Goal: Transaction & Acquisition: Purchase product/service

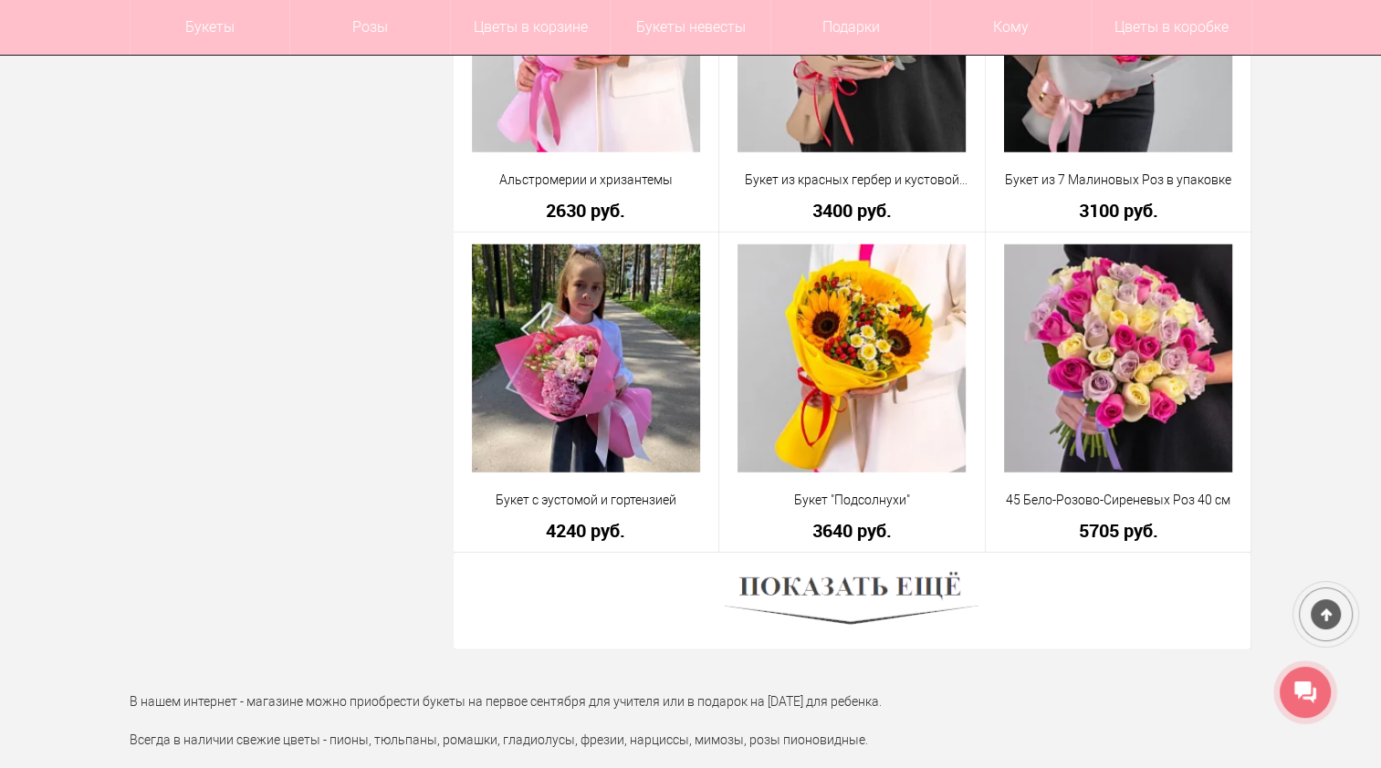
scroll to position [4927, 0]
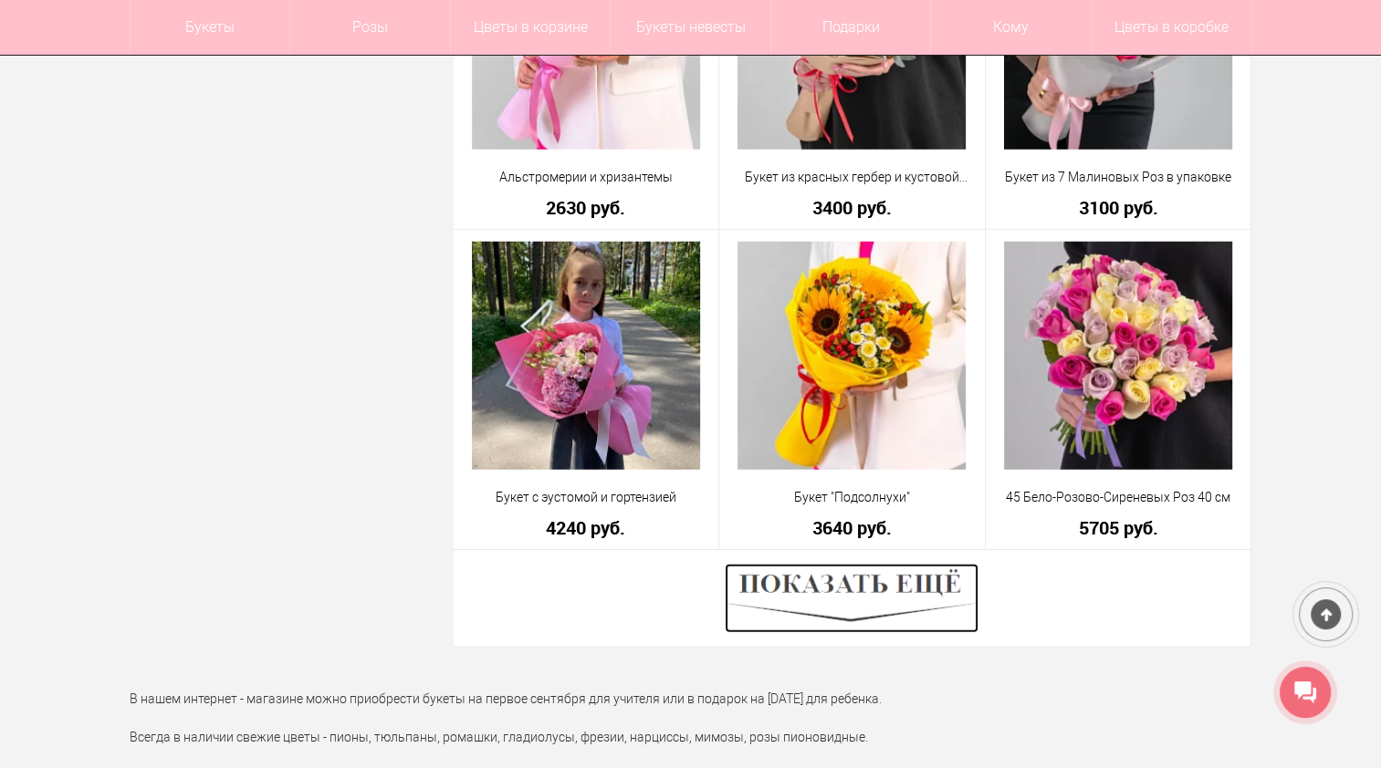
click at [856, 581] on img at bounding box center [851, 598] width 254 height 69
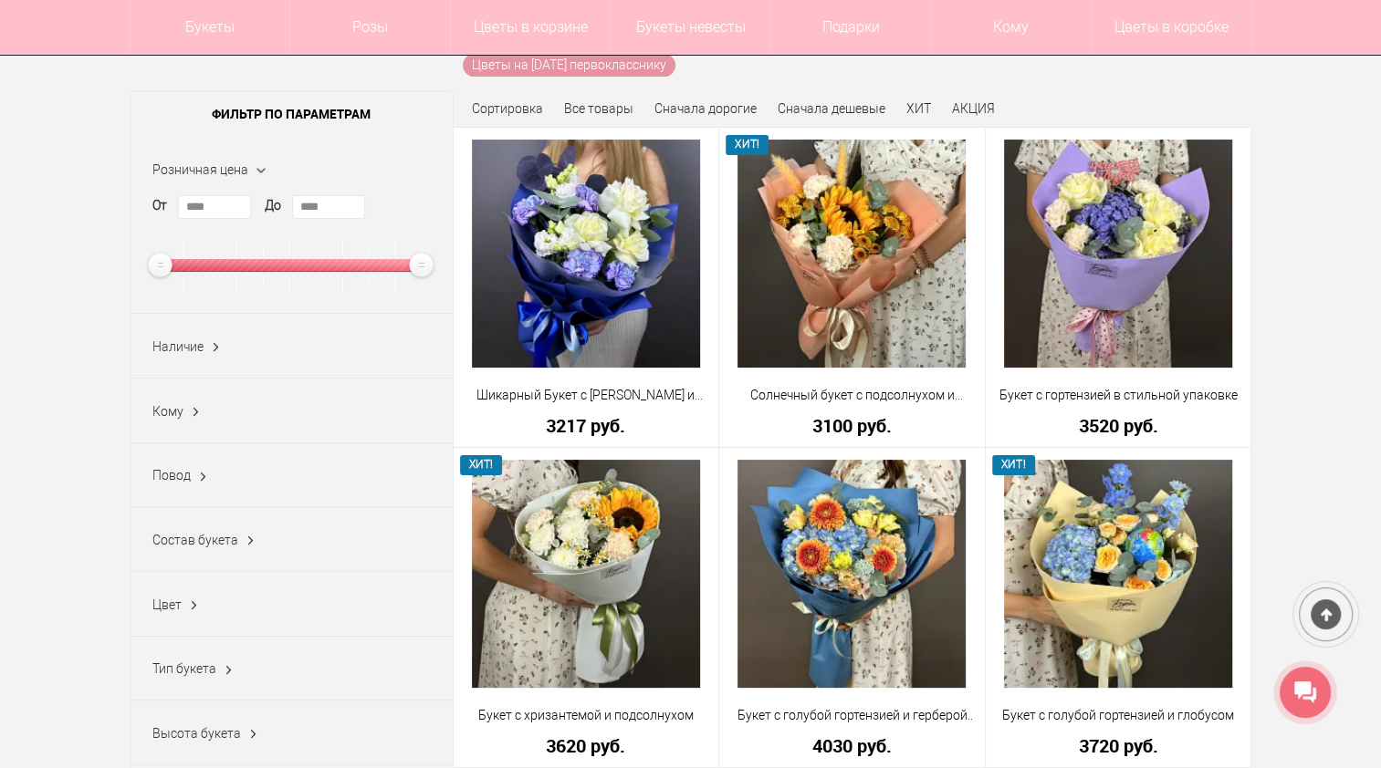
scroll to position [91, 0]
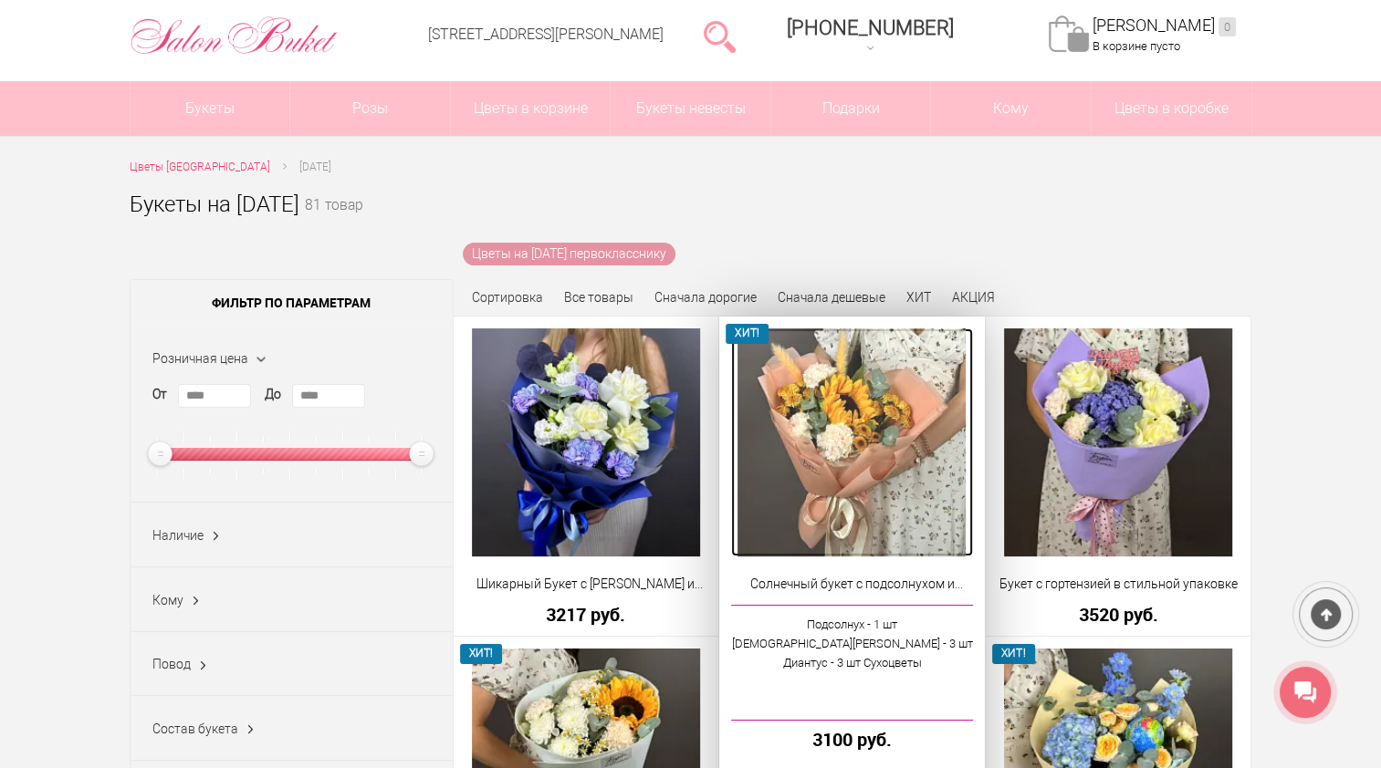
click at [886, 422] on img at bounding box center [851, 442] width 228 height 228
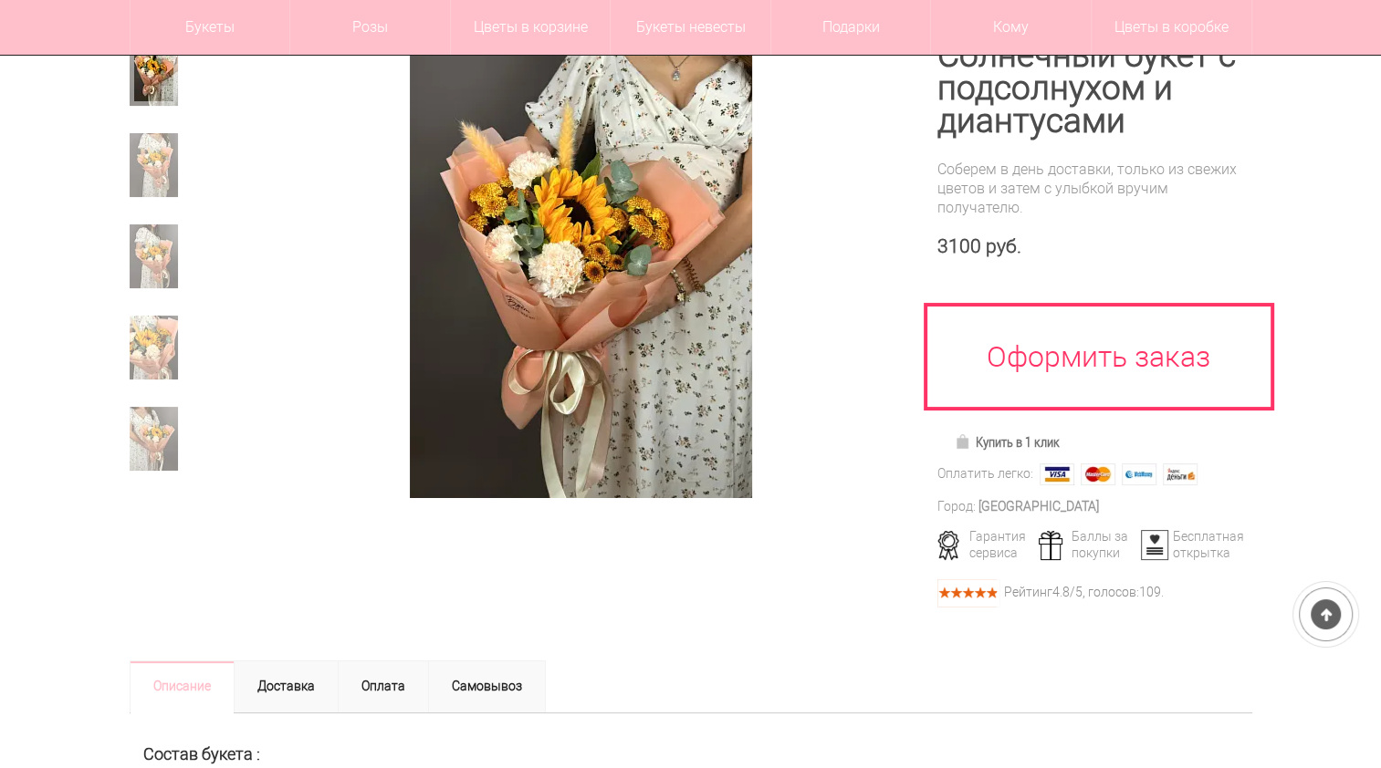
scroll to position [274, 0]
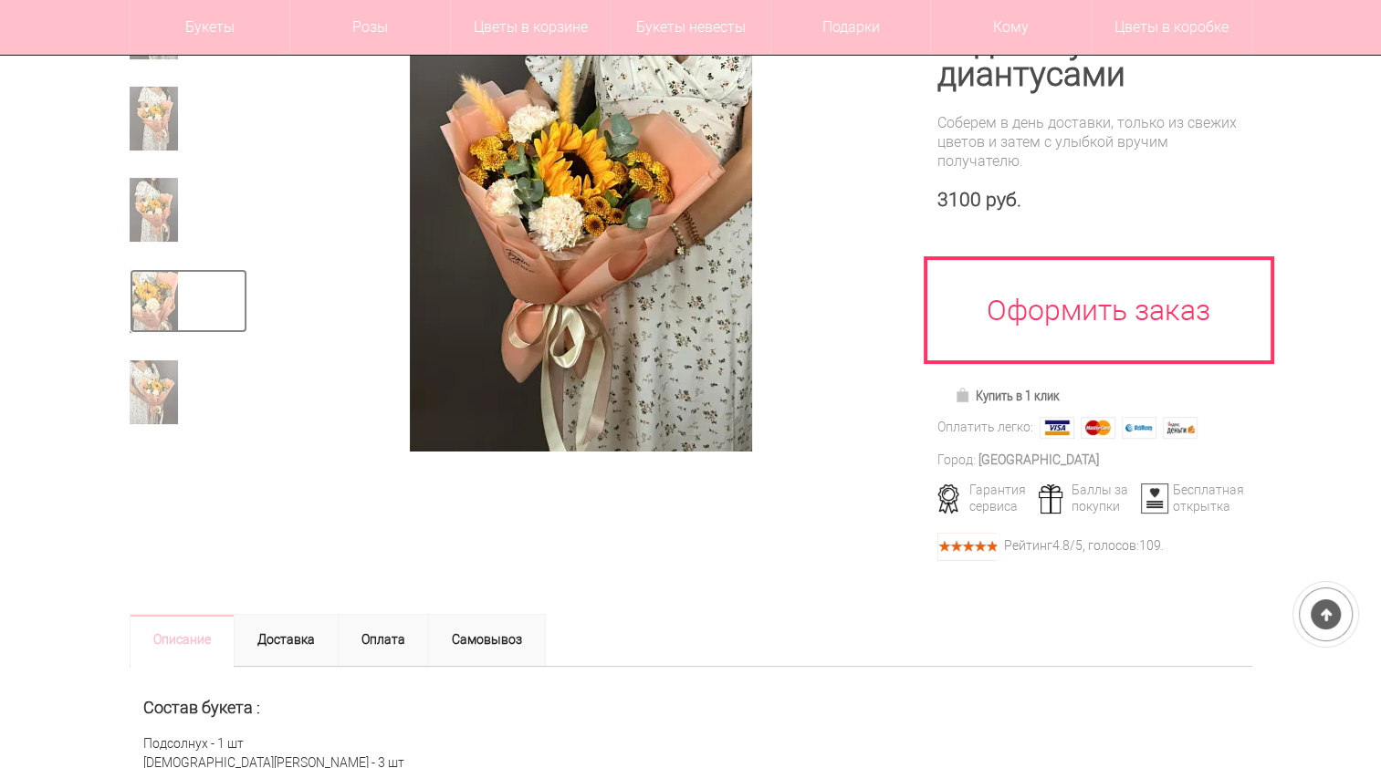
click at [156, 307] on img at bounding box center [154, 301] width 48 height 64
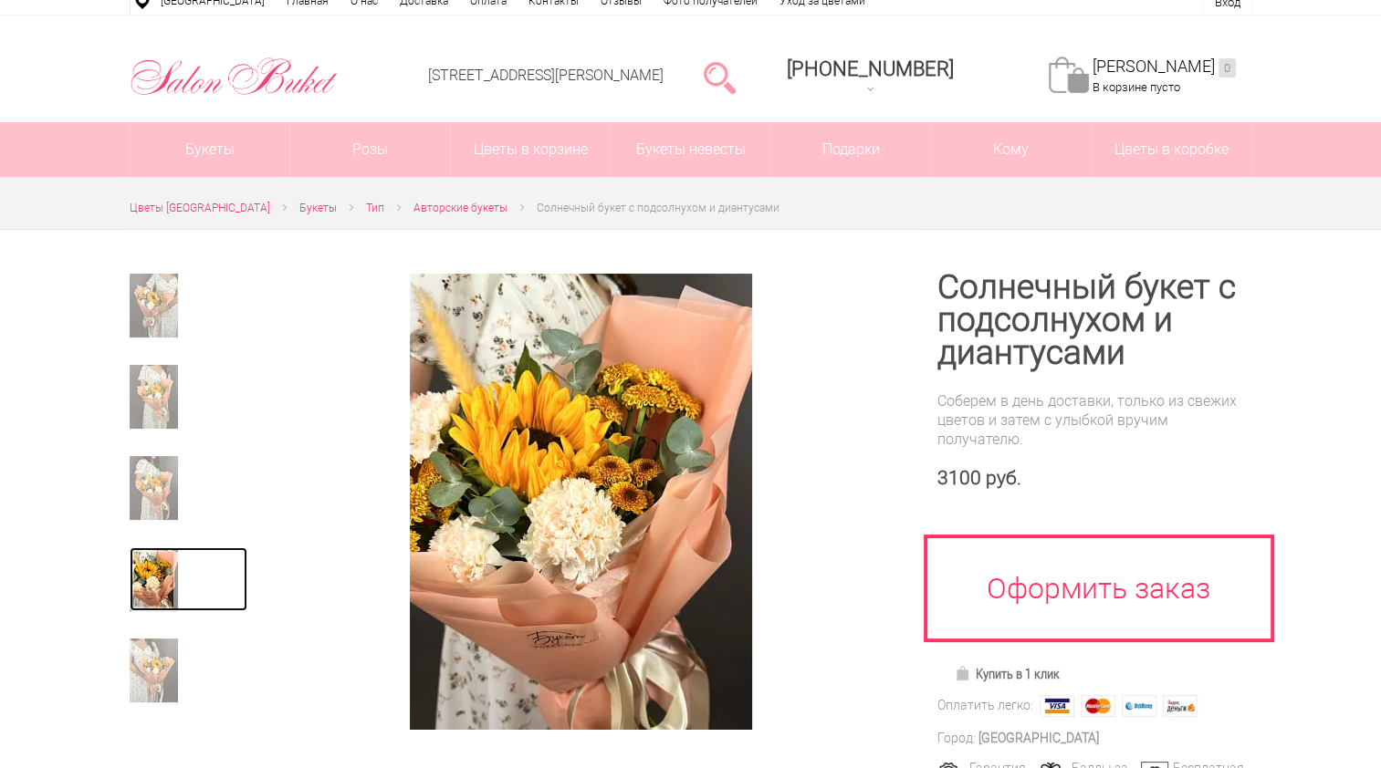
scroll to position [0, 0]
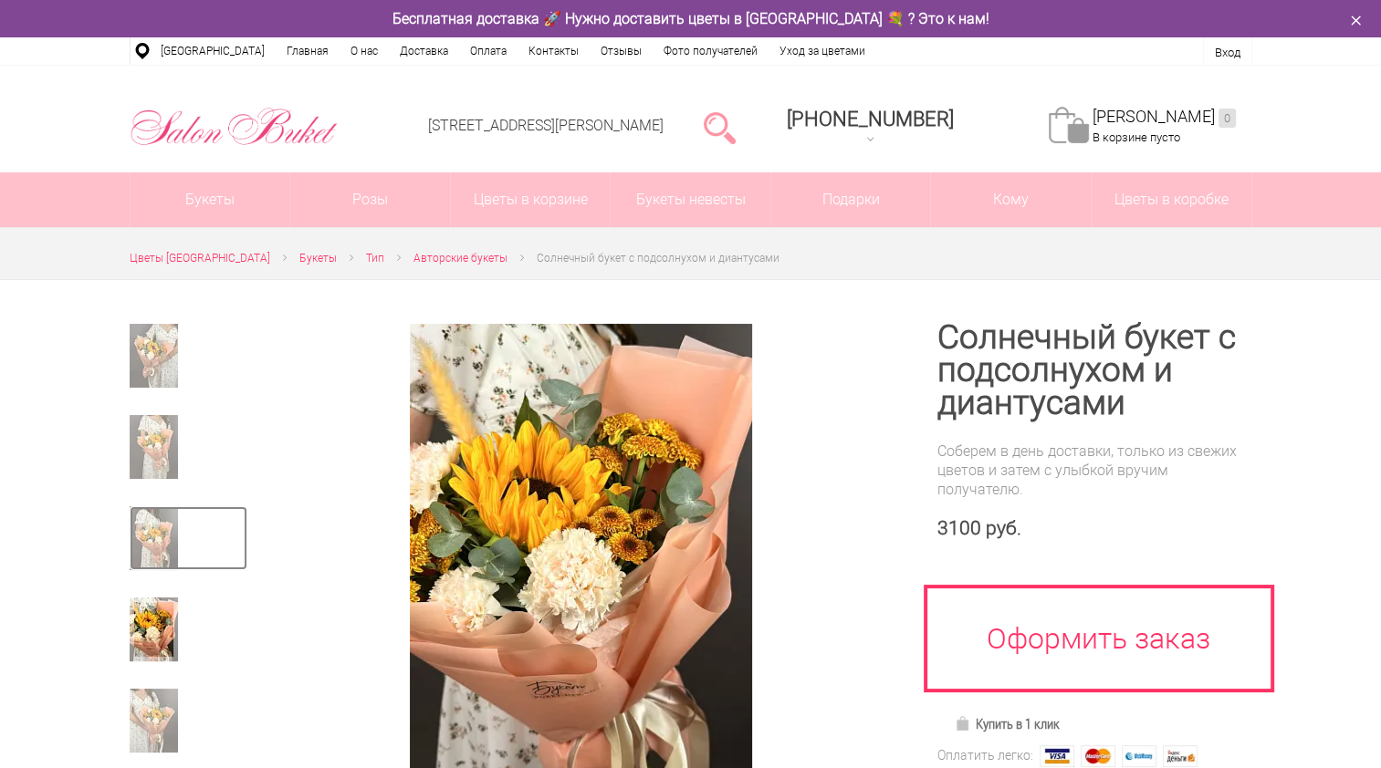
click at [146, 542] on img at bounding box center [154, 538] width 48 height 64
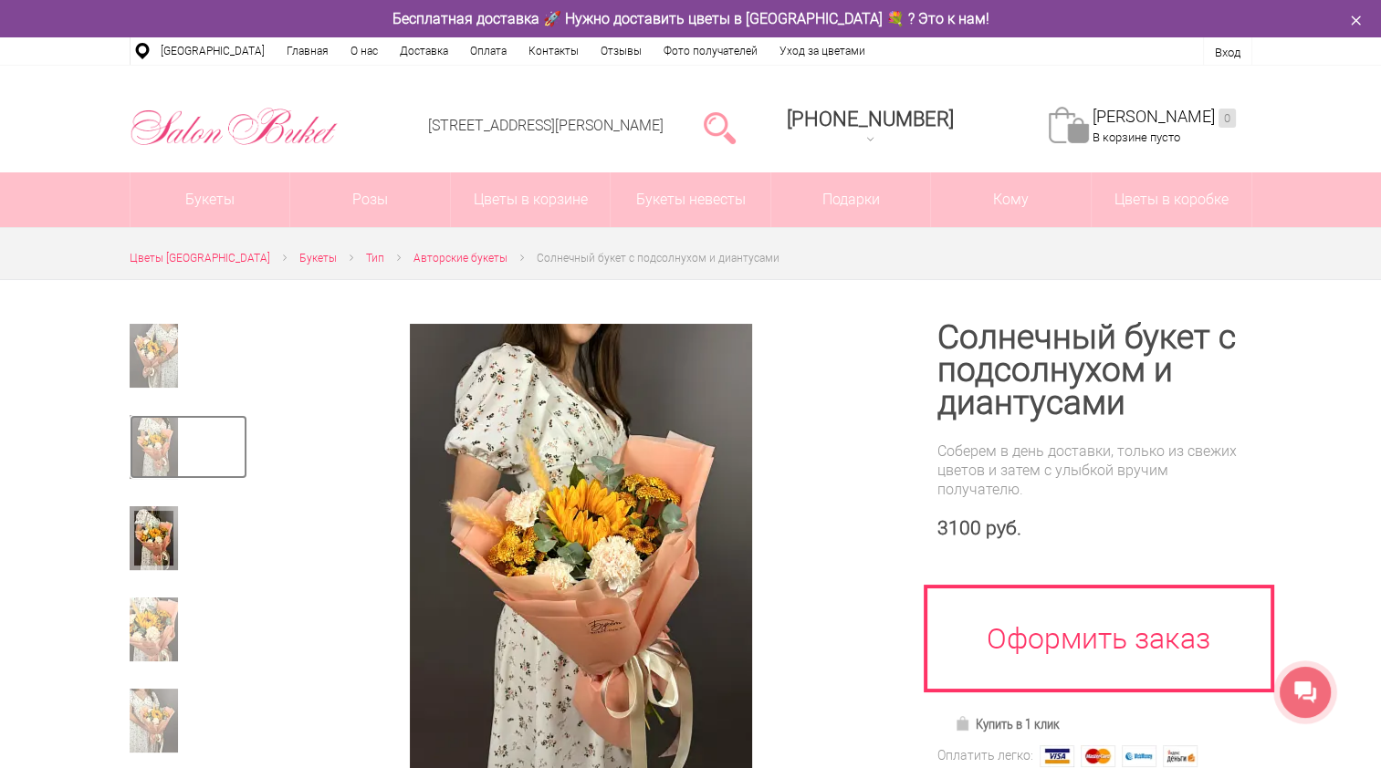
click at [172, 456] on img at bounding box center [154, 447] width 48 height 64
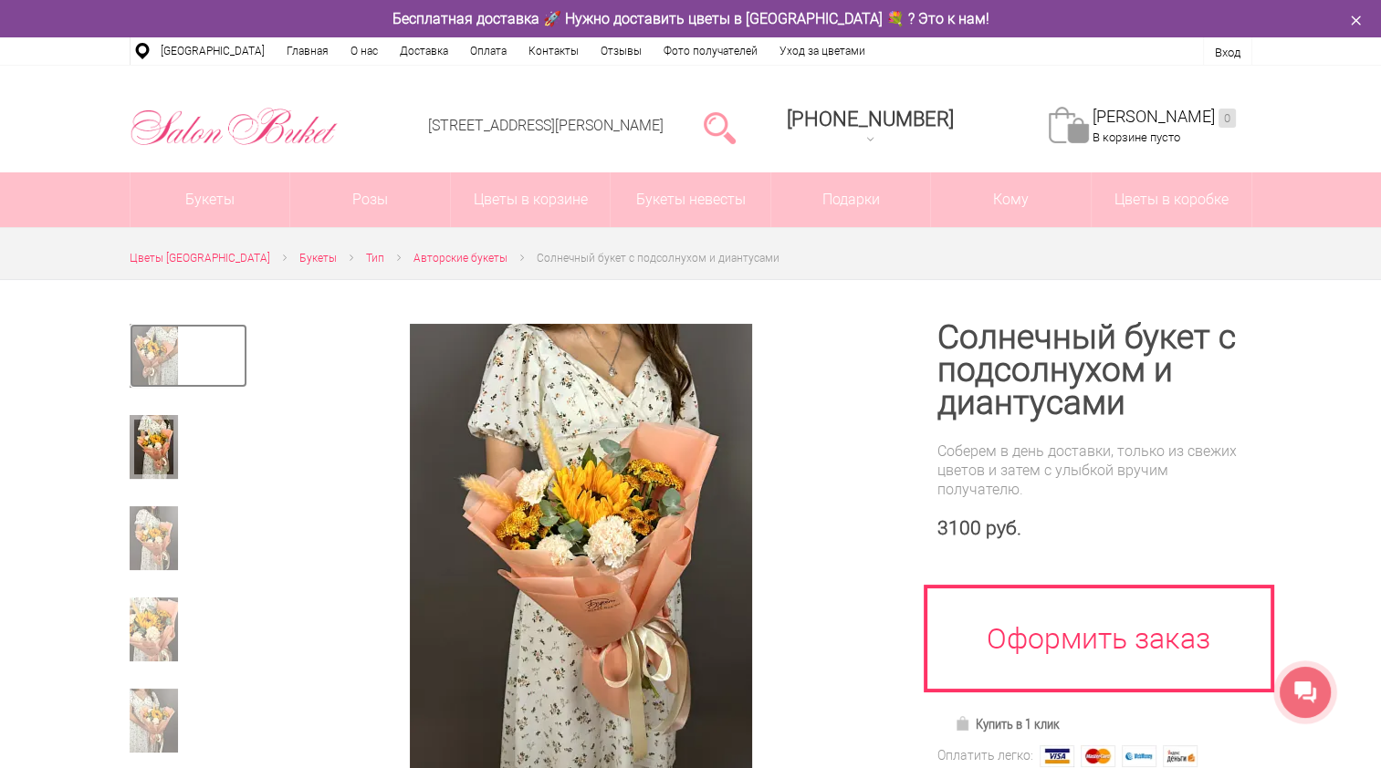
click at [154, 366] on img at bounding box center [154, 356] width 48 height 64
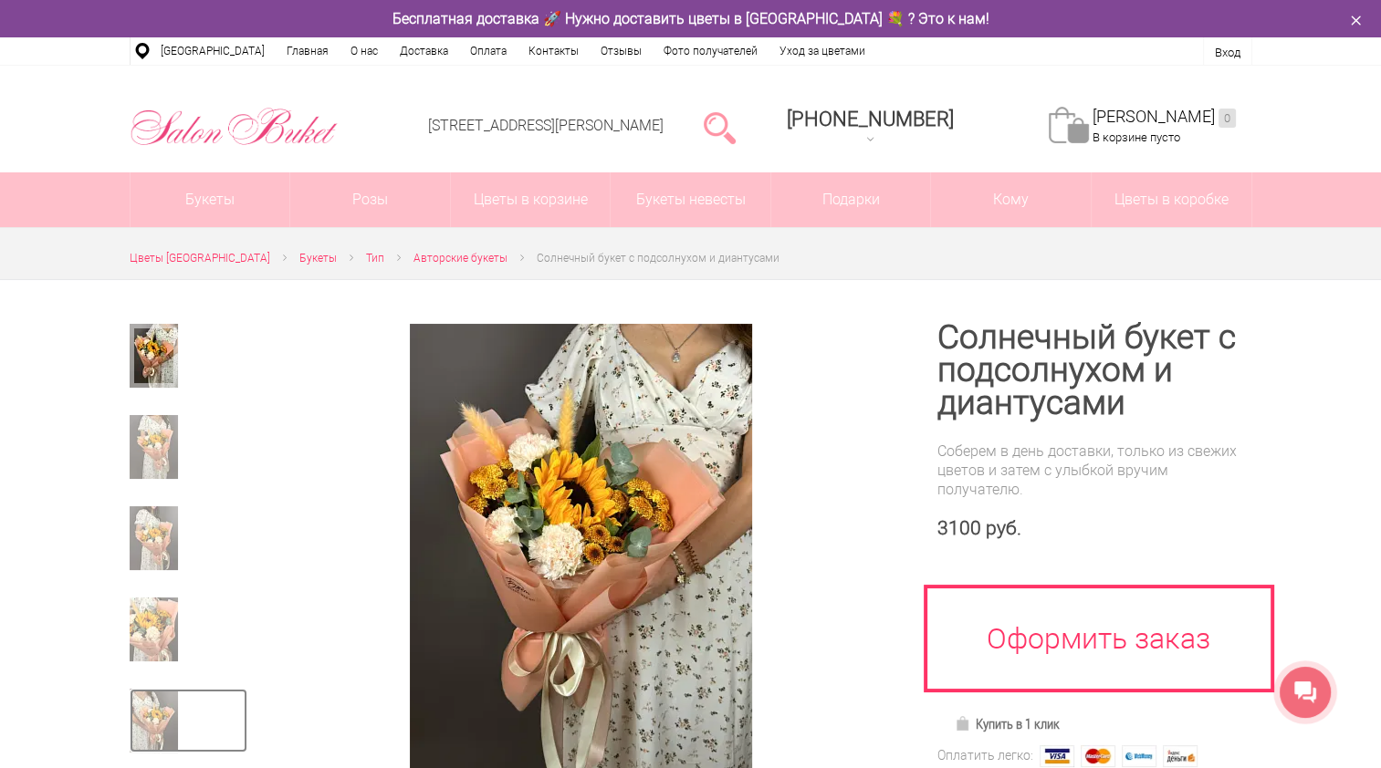
click at [164, 735] on img at bounding box center [154, 721] width 48 height 64
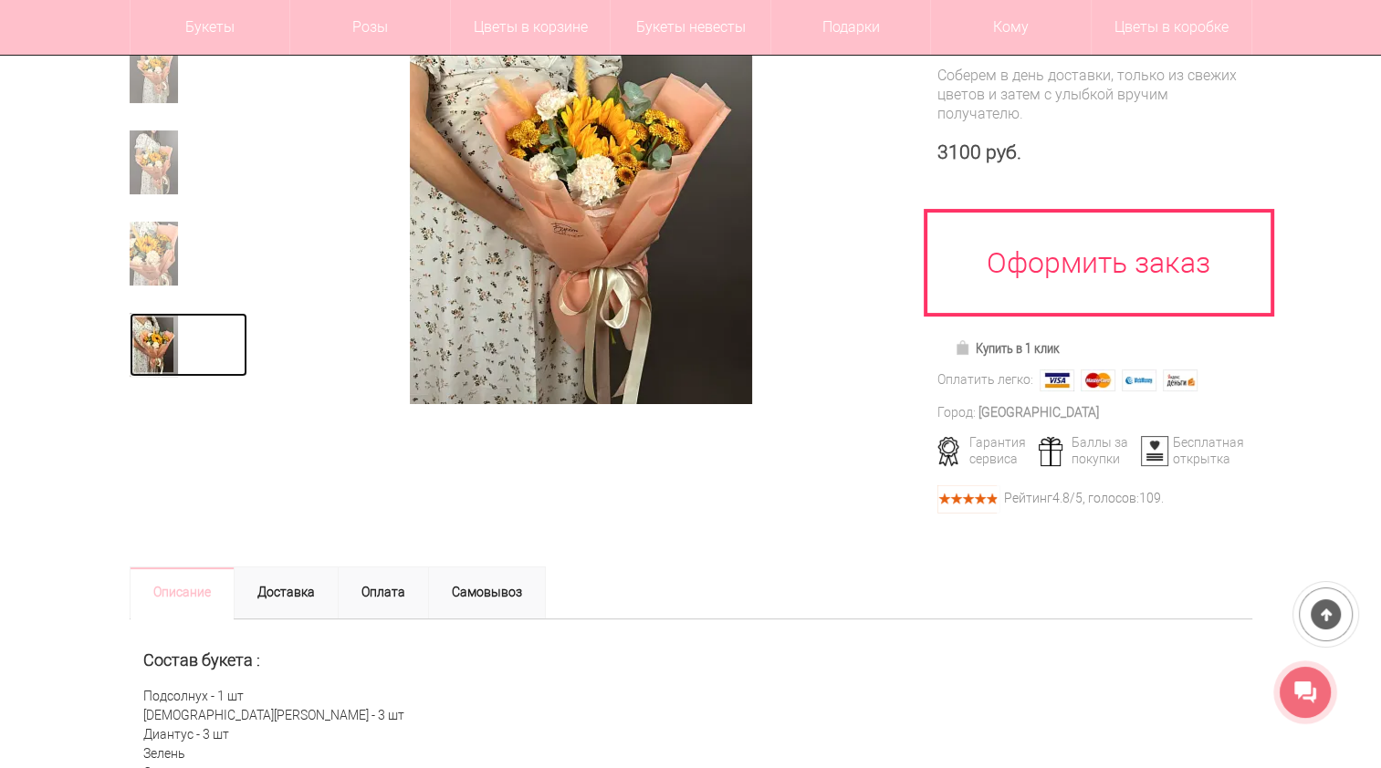
scroll to position [365, 0]
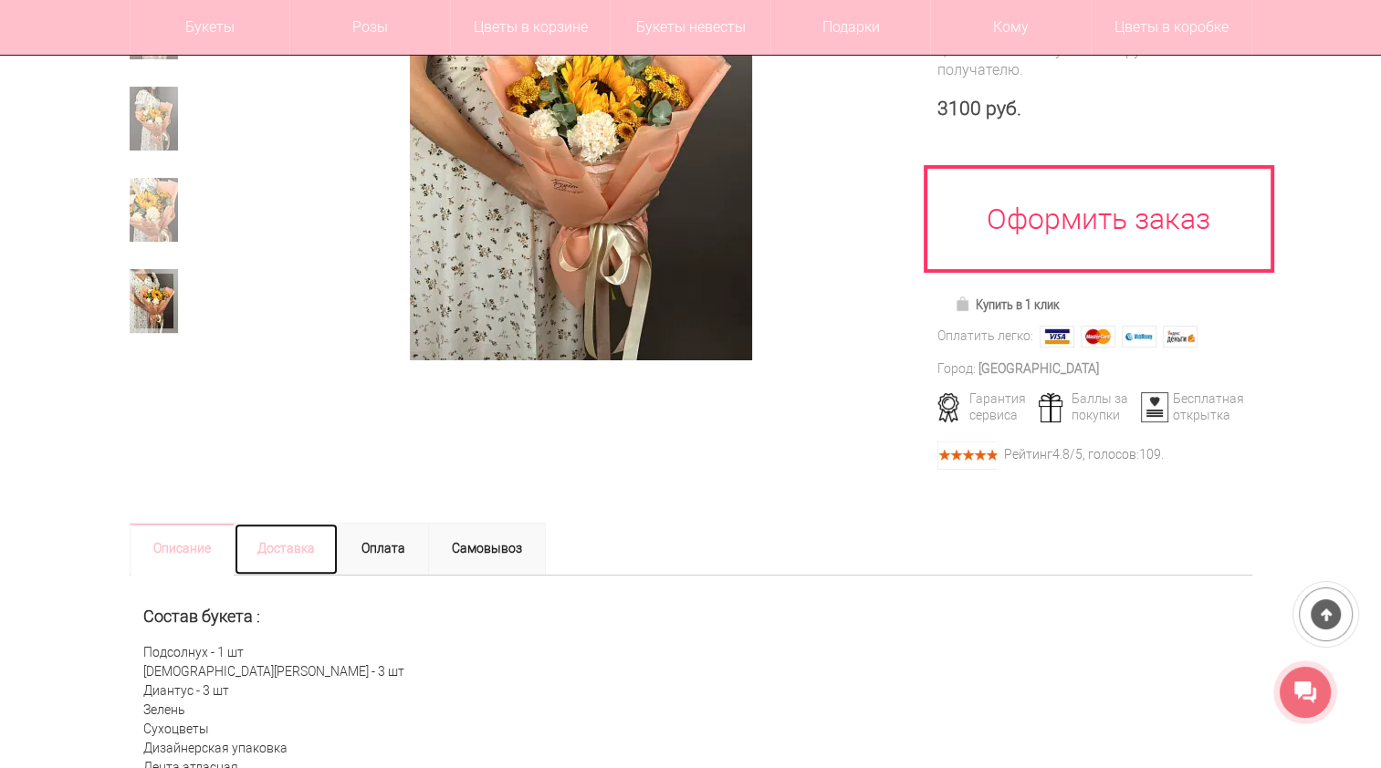
drag, startPoint x: 268, startPoint y: 551, endPoint x: 284, endPoint y: 551, distance: 15.5
click at [269, 553] on link "Доставка" at bounding box center [286, 549] width 105 height 53
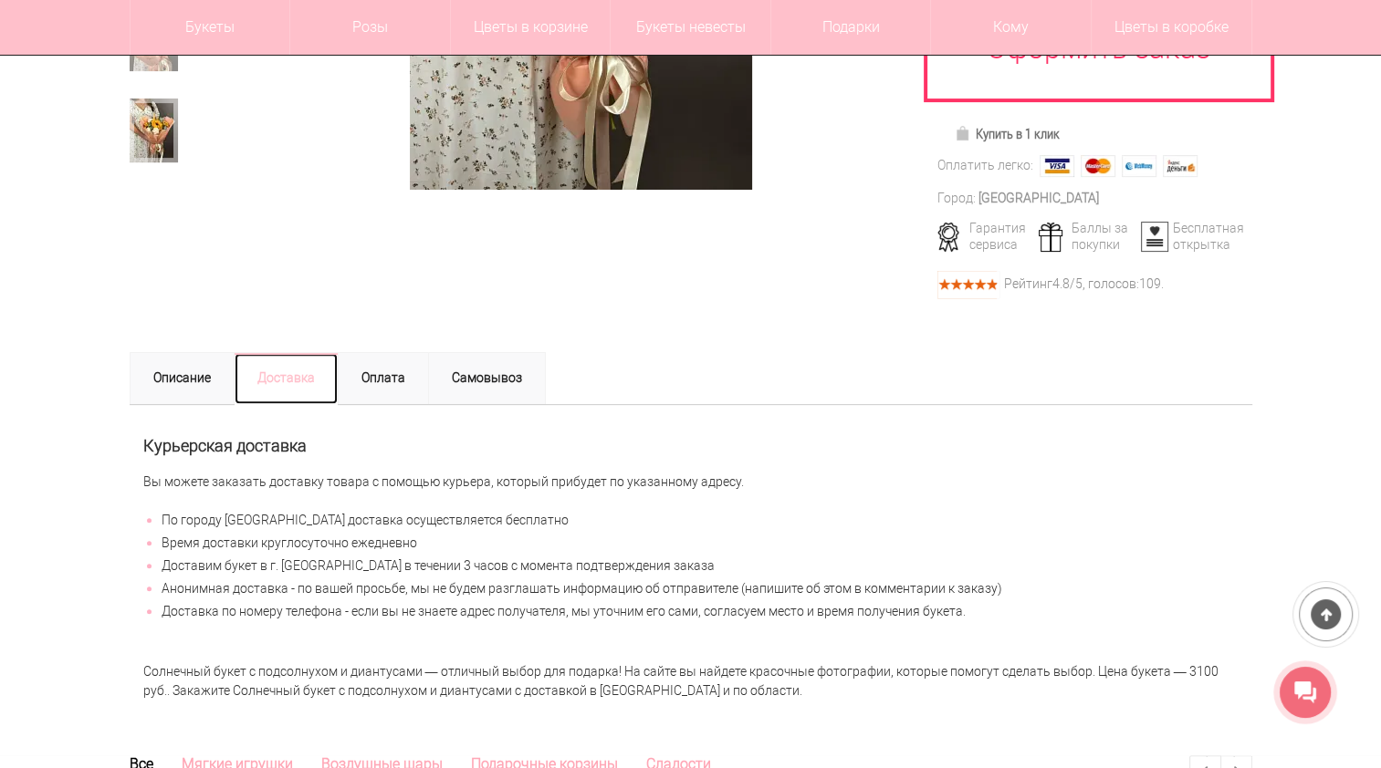
scroll to position [547, 0]
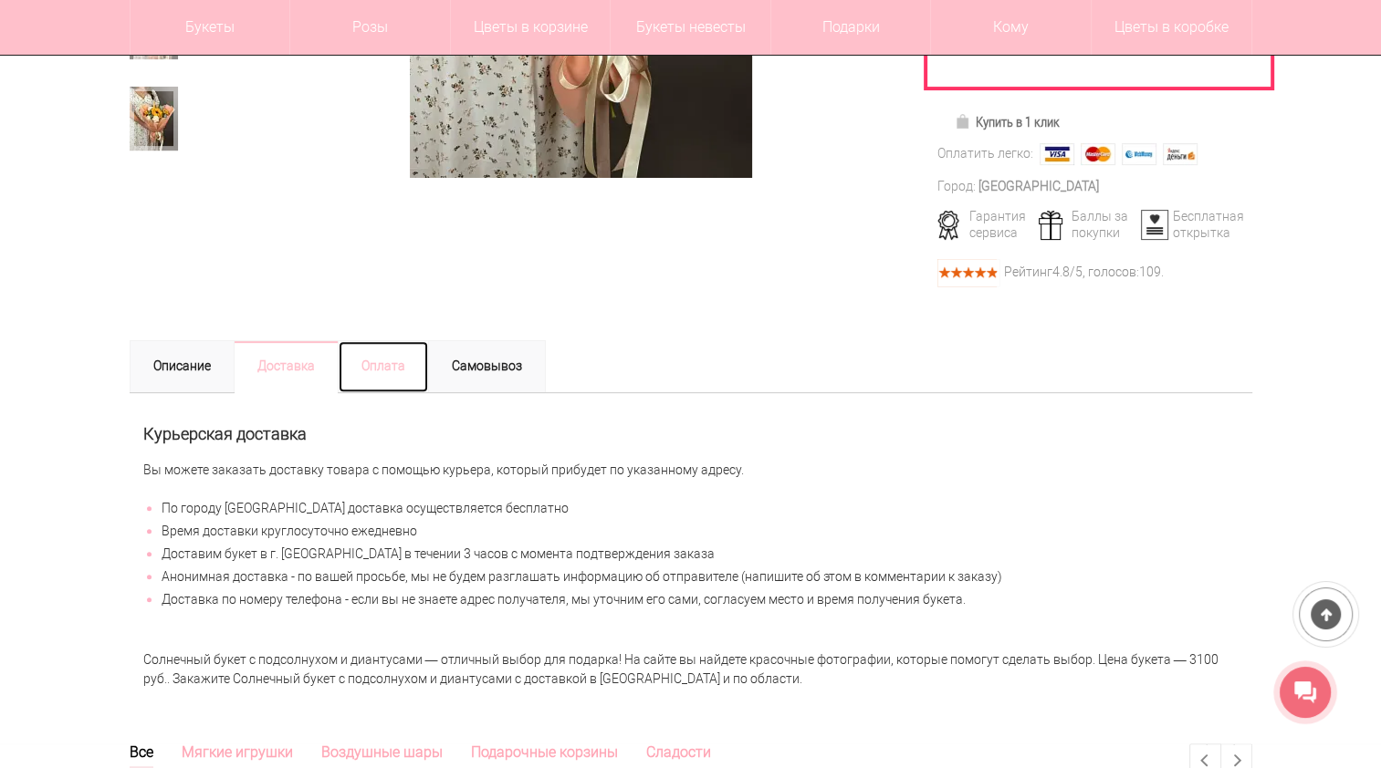
click at [369, 365] on link "Оплата" at bounding box center [383, 366] width 91 height 53
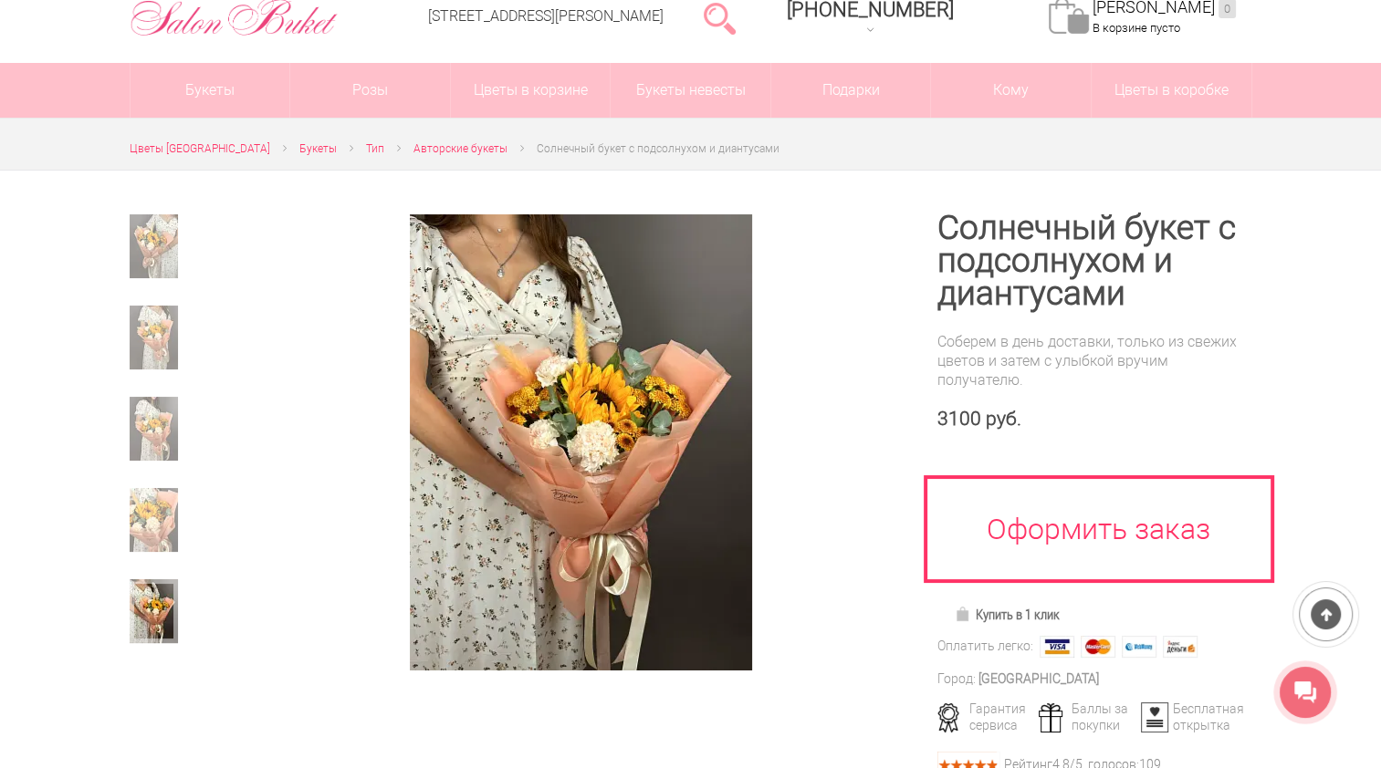
scroll to position [91, 0]
